Goal: Information Seeking & Learning: Learn about a topic

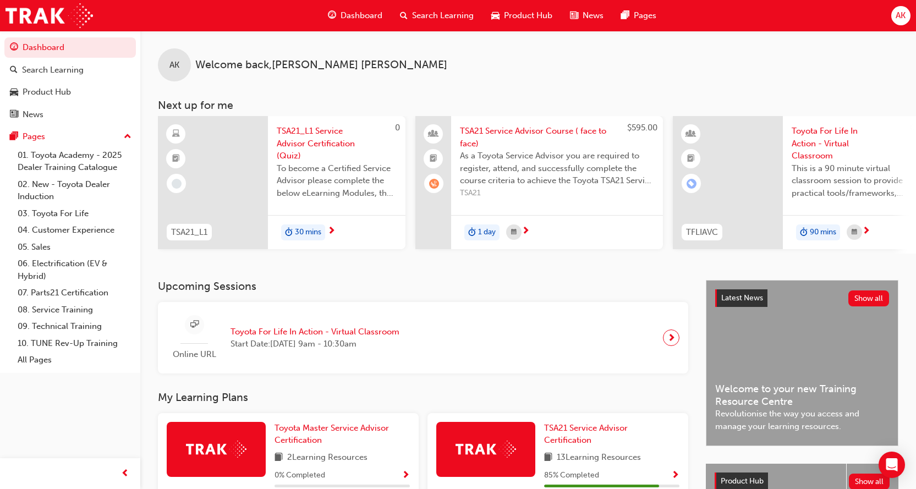
click at [436, 183] on span "learningRecordVerb_WAITLIST-icon" at bounding box center [434, 184] width 10 height 10
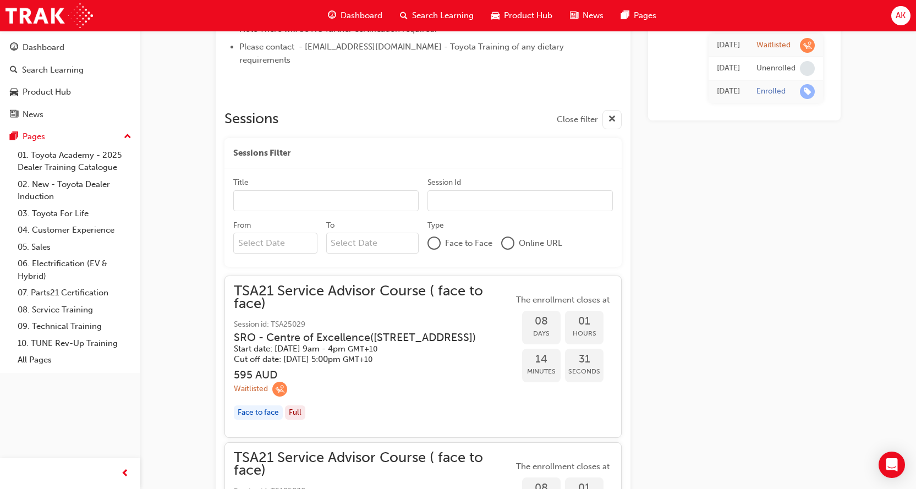
scroll to position [550, 0]
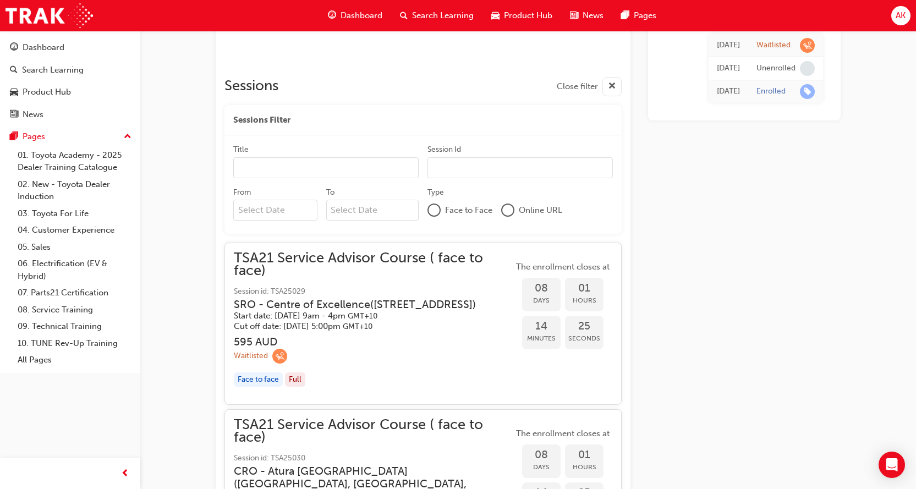
click at [339, 342] on h3 "595 AUD" at bounding box center [374, 342] width 280 height 13
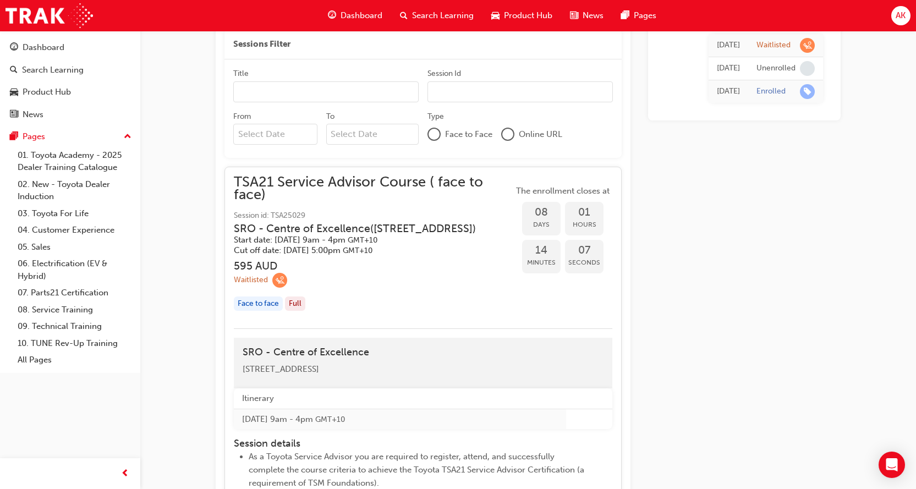
scroll to position [605, 0]
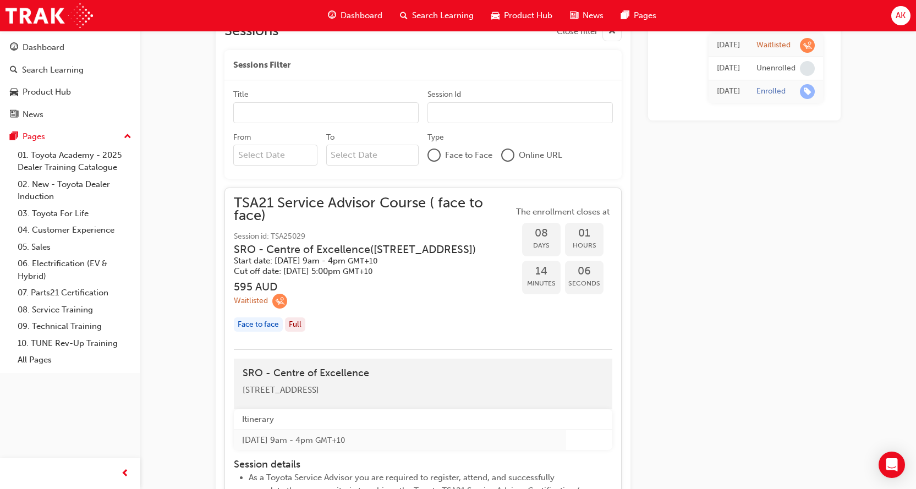
click at [514, 197] on div "TSA21 Service Advisor Course ( face to face) Session id: TSA25029 SRO - Centre …" at bounding box center [423, 269] width 379 height 144
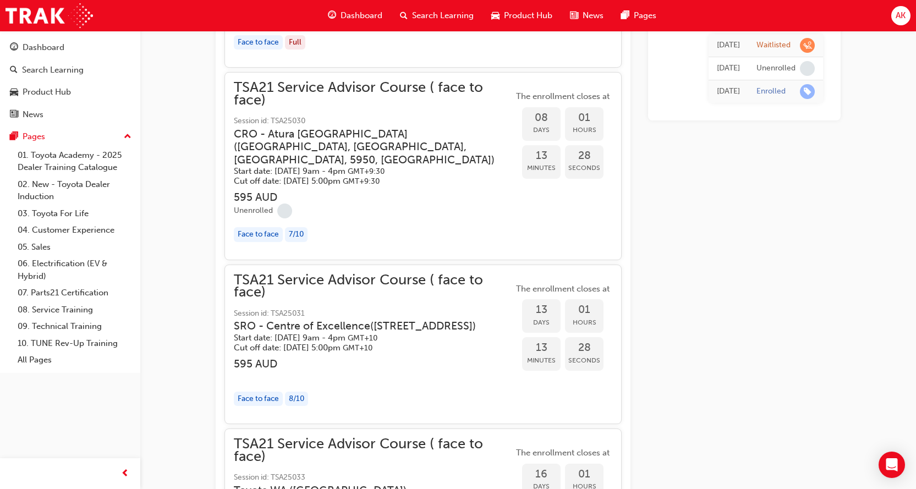
scroll to position [881, 0]
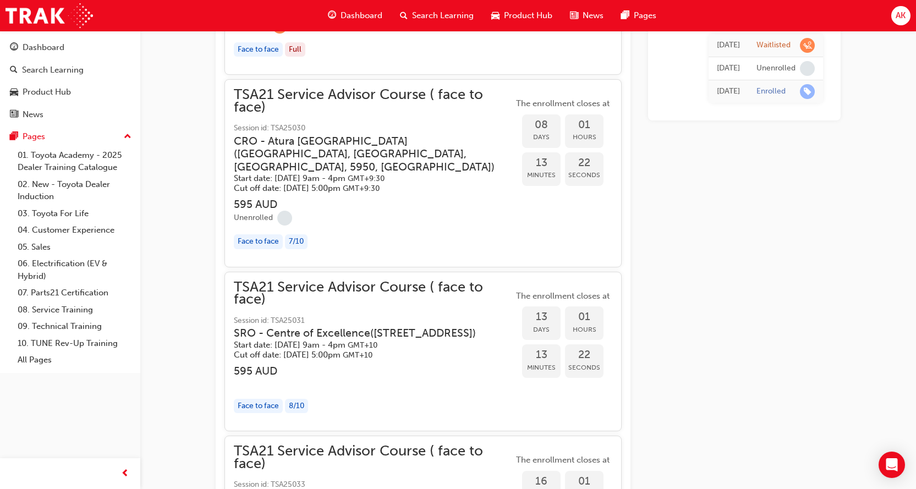
drag, startPoint x: 380, startPoint y: 336, endPoint x: 373, endPoint y: 317, distance: 20.0
click at [373, 327] on h3 "SRO - Centre of Excellence ( [STREET_ADDRESS] )" at bounding box center [365, 333] width 262 height 13
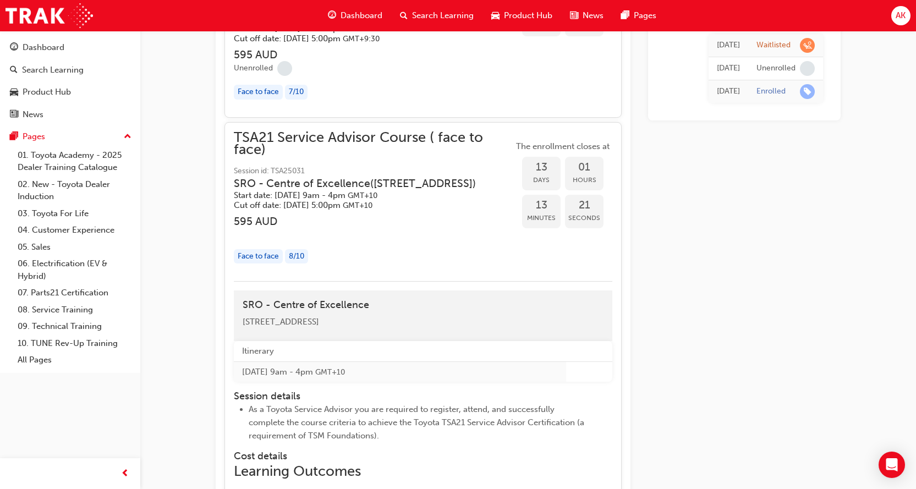
scroll to position [1046, 0]
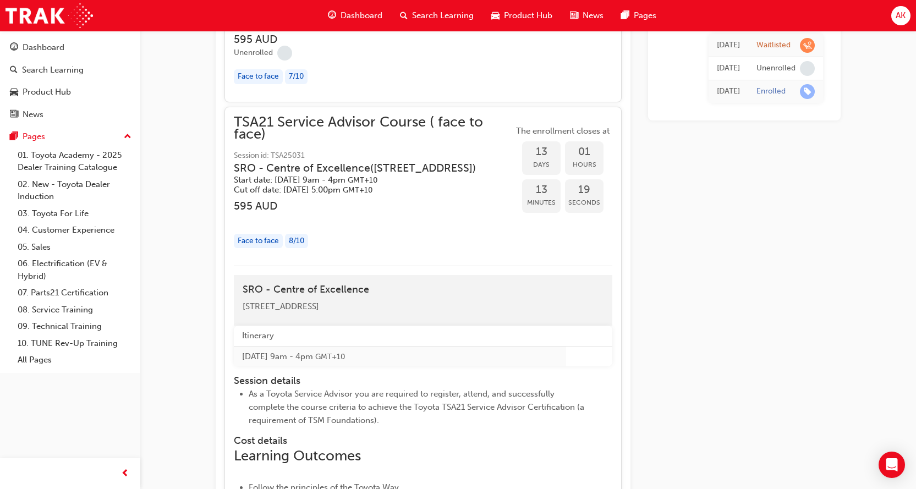
drag, startPoint x: 427, startPoint y: 302, endPoint x: 234, endPoint y: 307, distance: 192.7
click at [234, 306] on div "SRO - Centre of Excellence [STREET_ADDRESS]" at bounding box center [423, 300] width 379 height 51
copy span "[STREET_ADDRESS]"
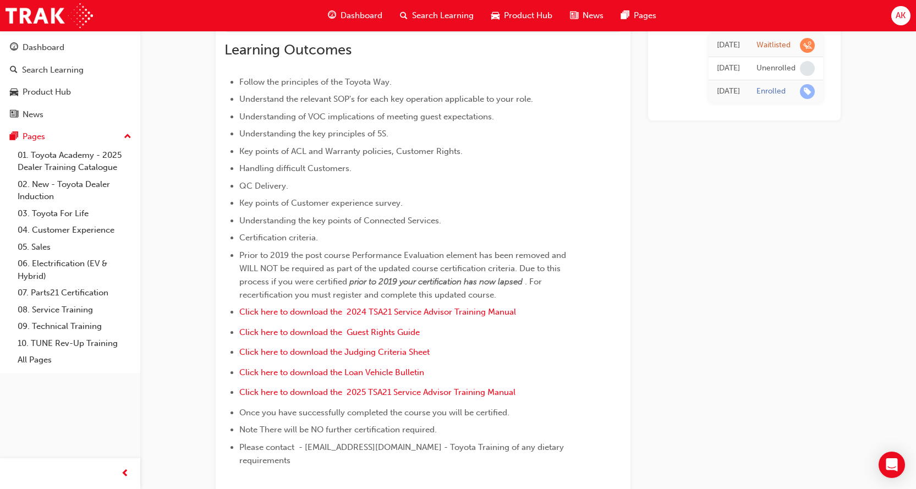
scroll to position [0, 0]
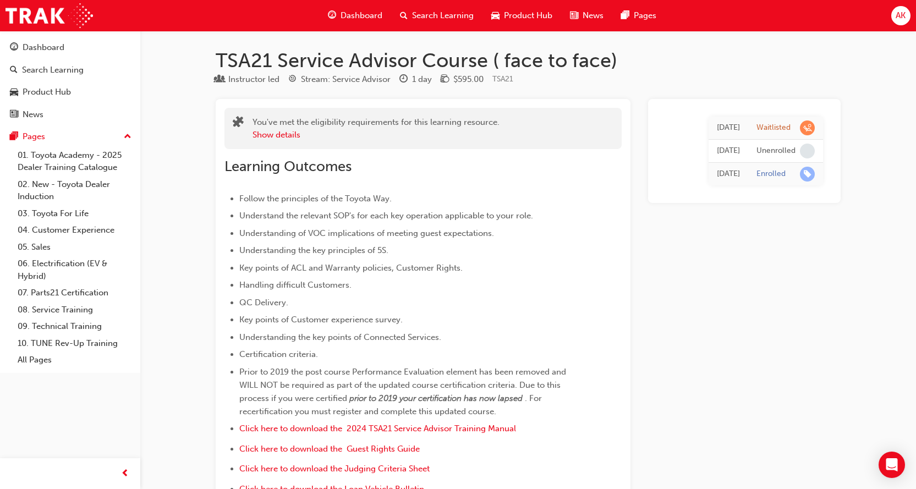
click at [434, 17] on span "Search Learning" at bounding box center [443, 15] width 62 height 13
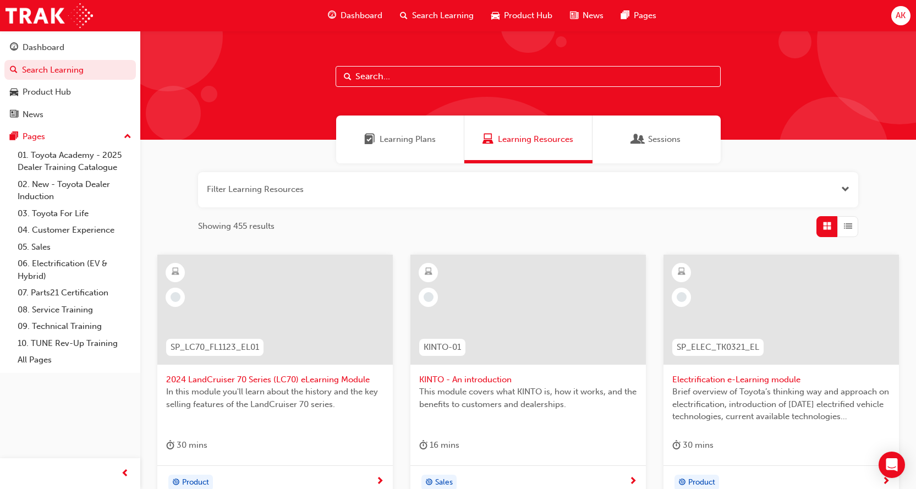
click at [364, 17] on span "Dashboard" at bounding box center [362, 15] width 42 height 13
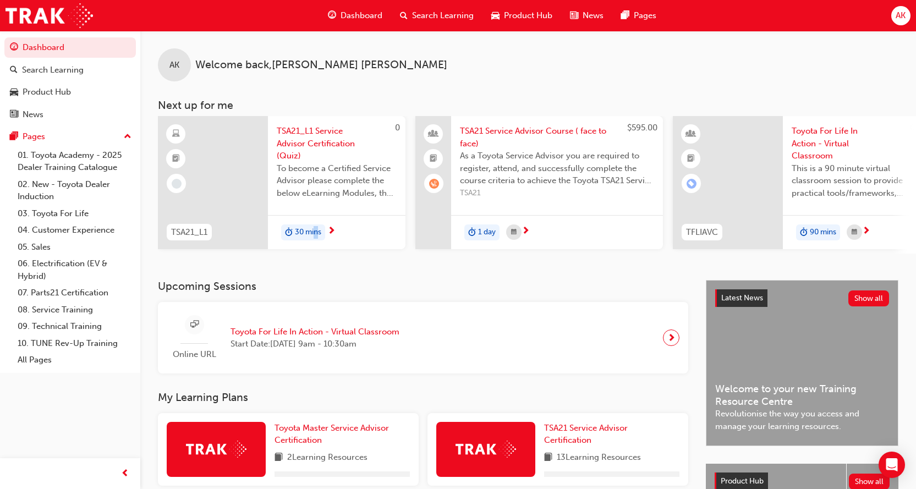
click at [316, 276] on div "AK Welcome back , [PERSON_NAME] Next up for me 0 TSA21_L1 TSA21_L1 Service Advi…" at bounding box center [528, 155] width 776 height 249
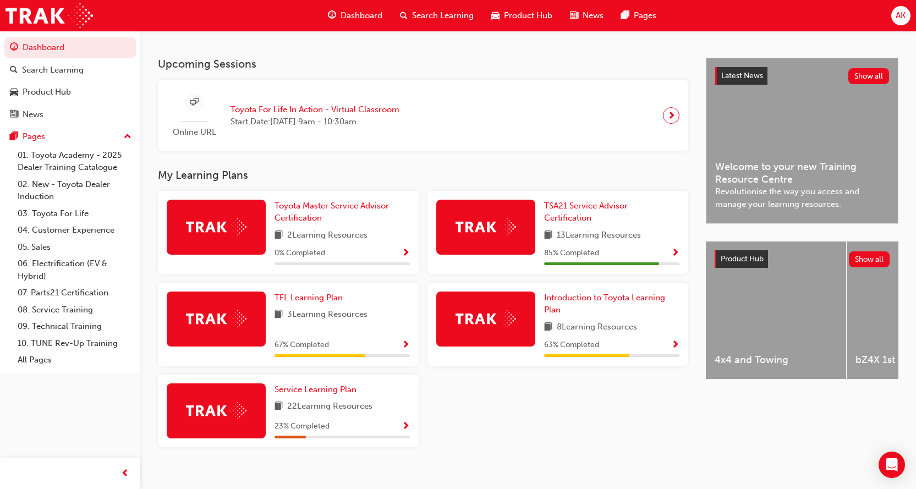
scroll to position [239, 0]
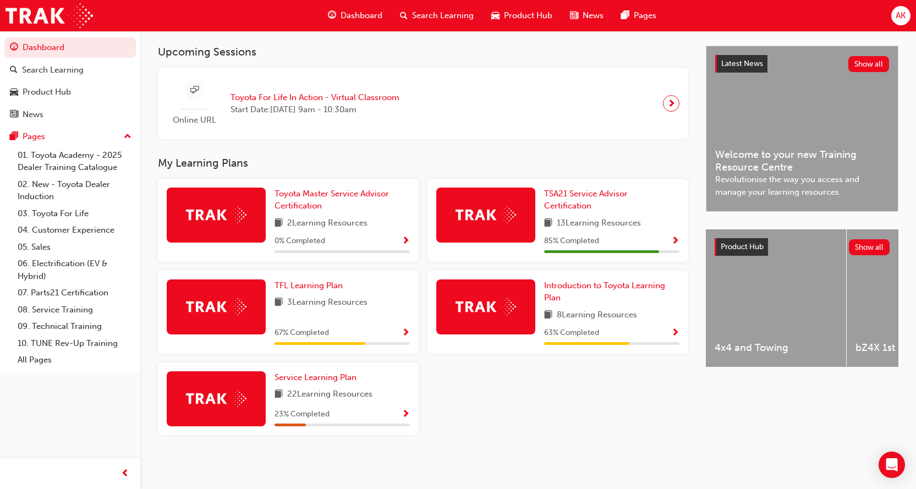
click at [312, 145] on div "Upcoming Sessions Online URL Toyota For Life In Action - Virtual Classroom Star…" at bounding box center [432, 254] width 548 height 416
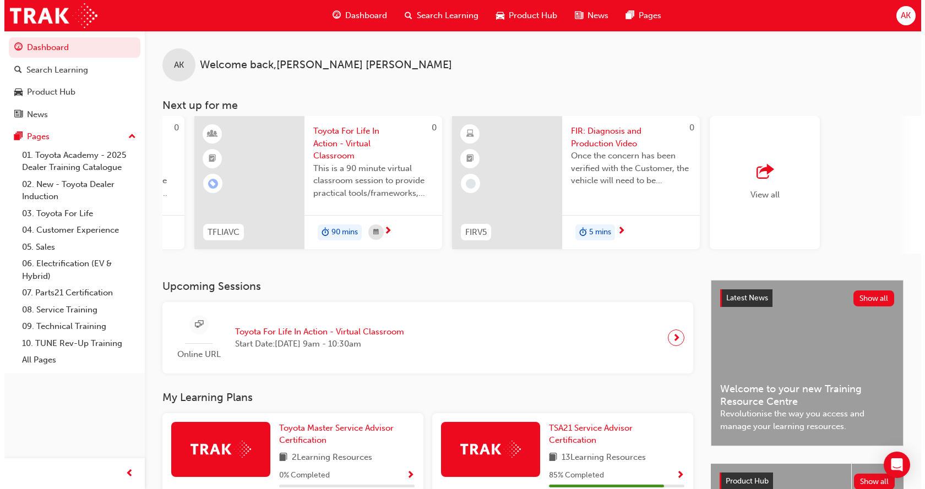
scroll to position [0, 746]
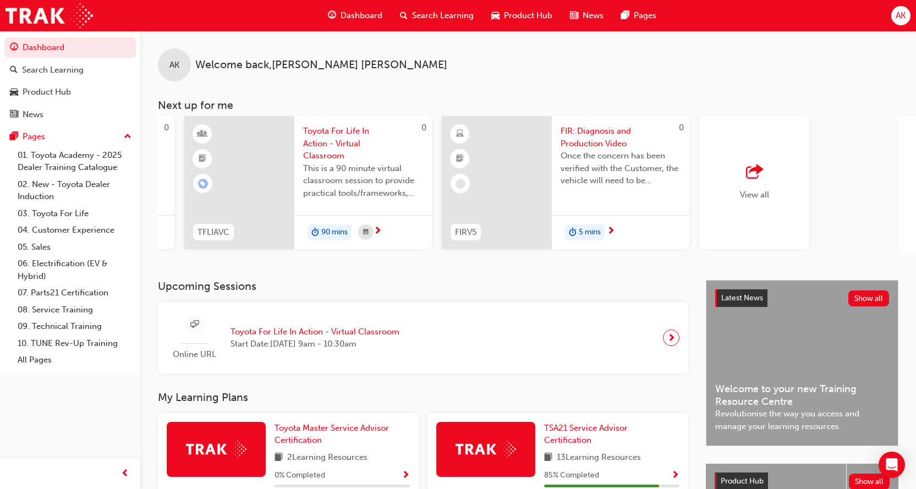
click at [580, 144] on span "FIR: Diagnosis and Production Video" at bounding box center [621, 137] width 120 height 25
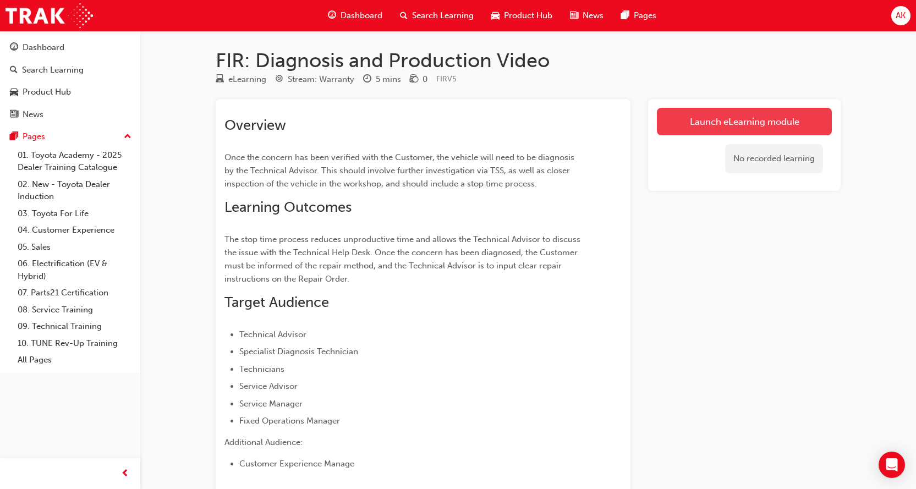
click at [749, 120] on link "Launch eLearning module" at bounding box center [744, 122] width 175 height 28
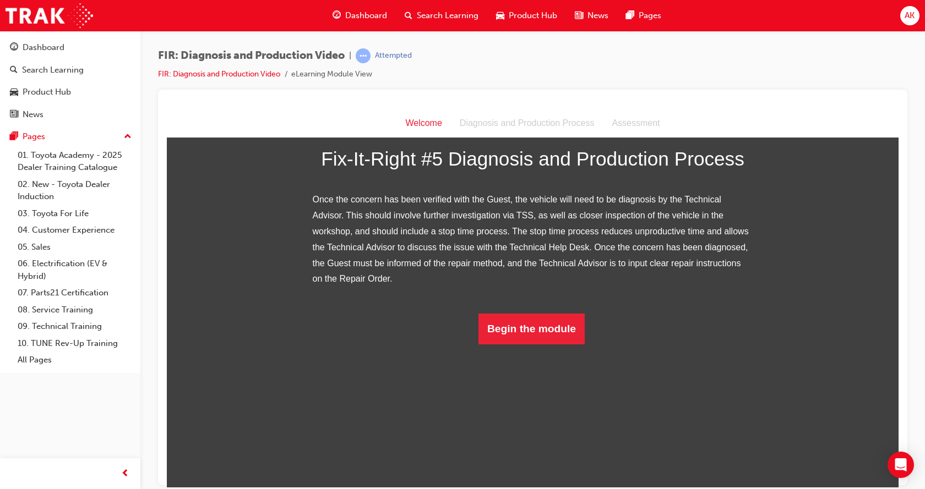
scroll to position [148, 0]
click at [524, 344] on button "Begin the module" at bounding box center [531, 328] width 106 height 31
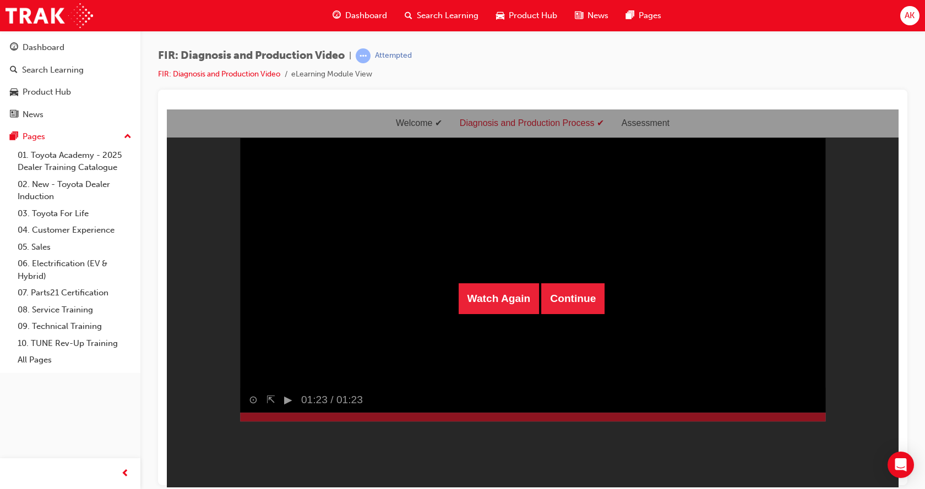
scroll to position [0, 0]
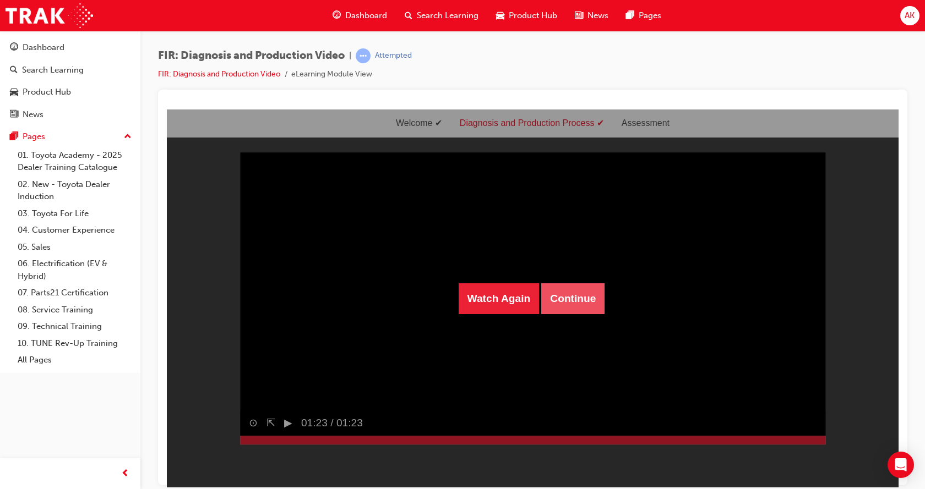
click at [578, 298] on button "Continue" at bounding box center [572, 298] width 63 height 31
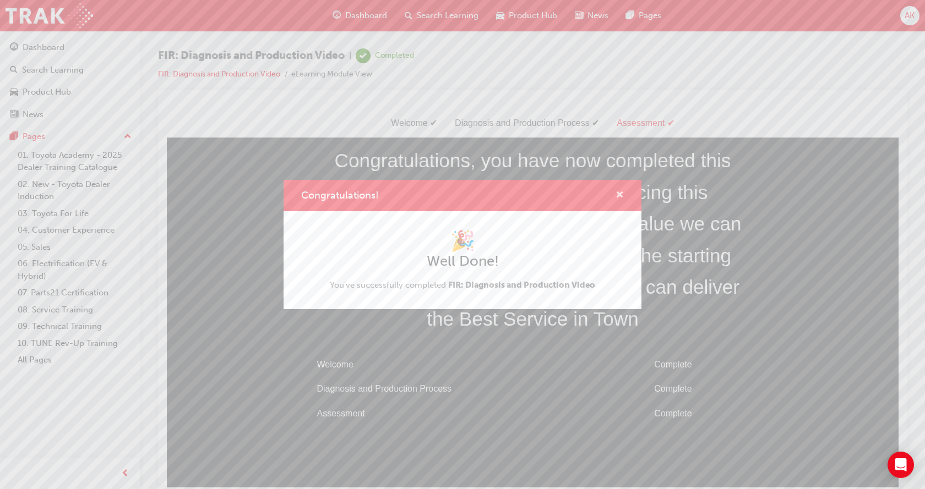
click at [620, 192] on span "cross-icon" at bounding box center [619, 196] width 8 height 10
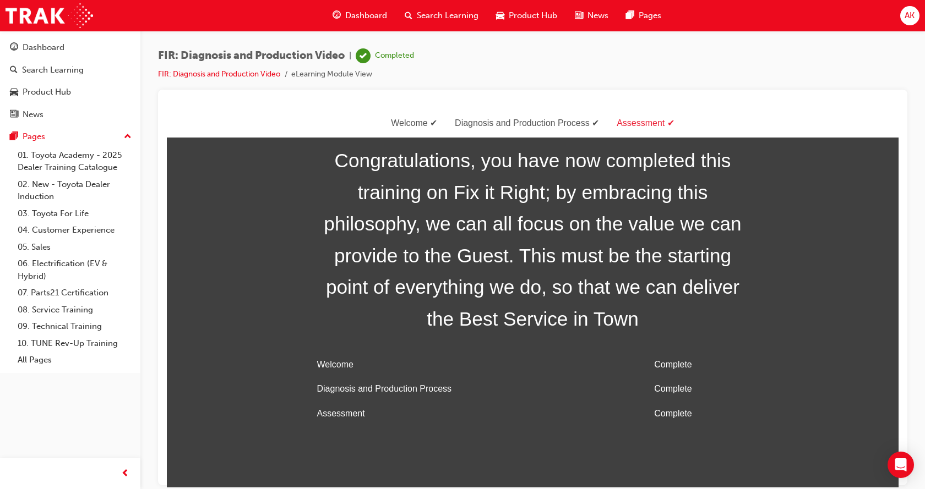
click at [364, 16] on span "Dashboard" at bounding box center [366, 15] width 42 height 13
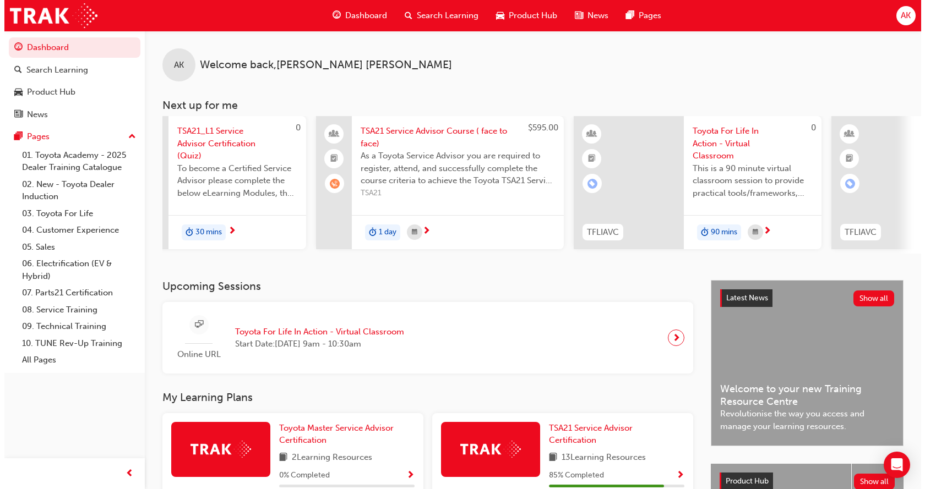
scroll to position [0, 727]
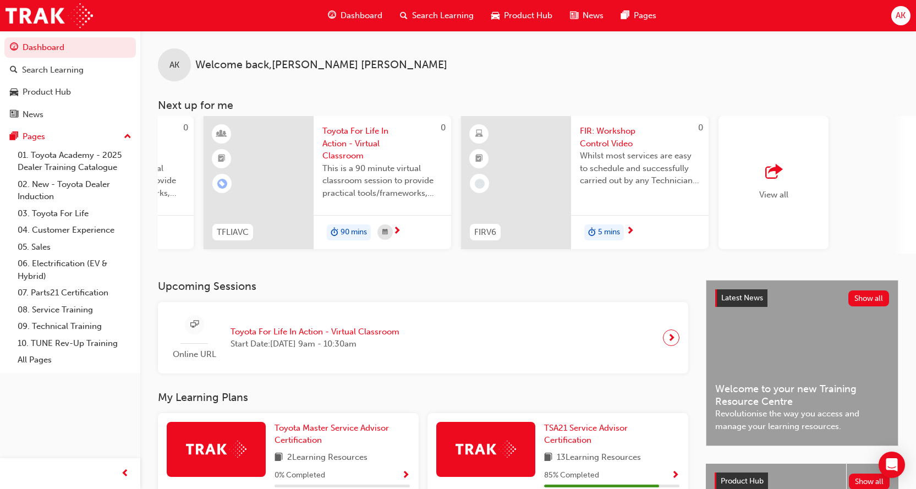
click at [621, 136] on span "FIR: Workshop Control Video" at bounding box center [640, 137] width 120 height 25
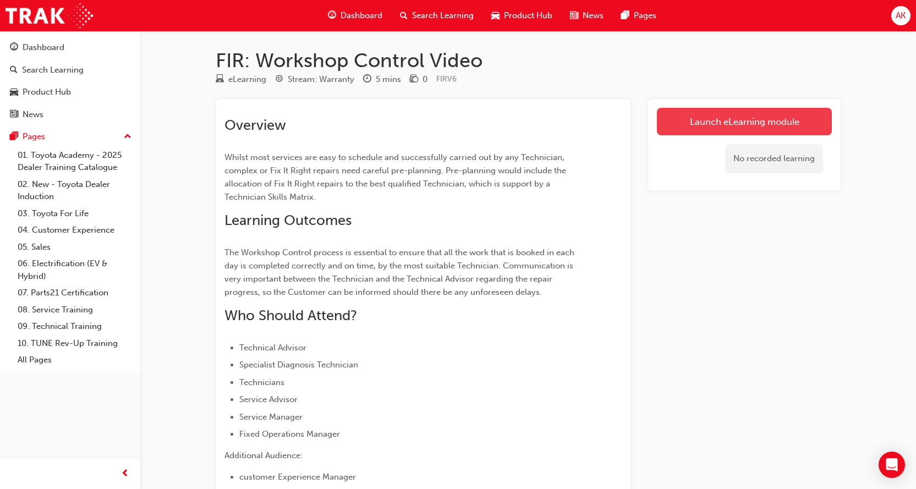
click at [756, 119] on link "Launch eLearning module" at bounding box center [744, 122] width 175 height 28
